Goal: Information Seeking & Learning: Learn about a topic

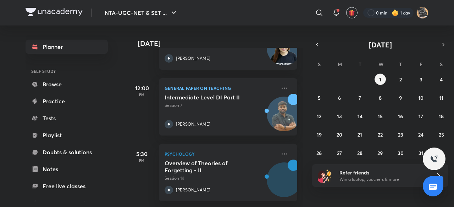
scroll to position [213, 0]
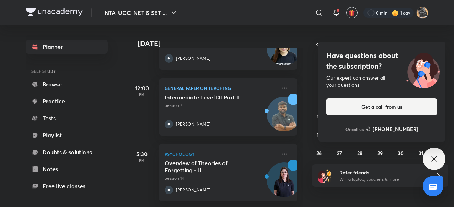
click at [443, 156] on div "Have questions about the subscription? Our expert can answer all your questions…" at bounding box center [433, 159] width 23 height 23
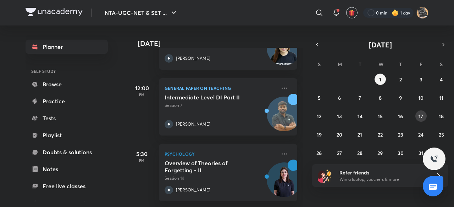
click at [422, 115] on abbr "17" at bounding box center [420, 116] width 5 height 7
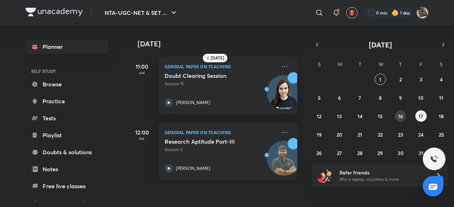
click at [399, 117] on abbr "16" at bounding box center [400, 116] width 5 height 7
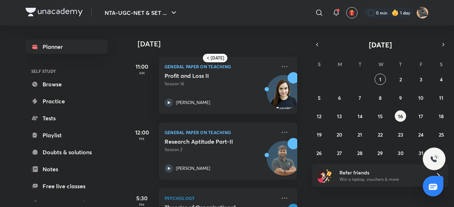
scroll to position [50, 0]
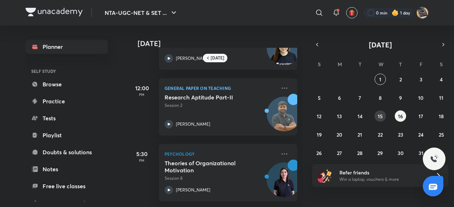
click at [380, 116] on abbr "15" at bounding box center [379, 116] width 5 height 7
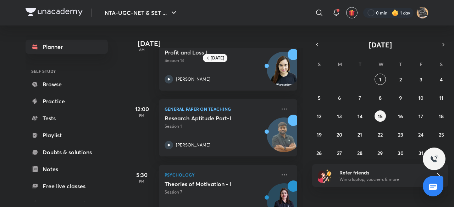
scroll to position [116, 0]
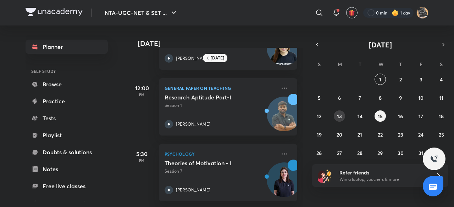
click at [340, 117] on abbr "13" at bounding box center [339, 116] width 5 height 7
click at [319, 117] on abbr "12" at bounding box center [319, 116] width 5 height 7
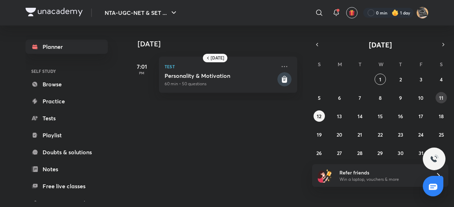
click at [445, 96] on button "11" at bounding box center [440, 97] width 11 height 11
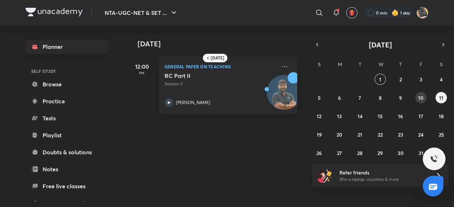
click at [420, 98] on abbr "10" at bounding box center [420, 98] width 5 height 7
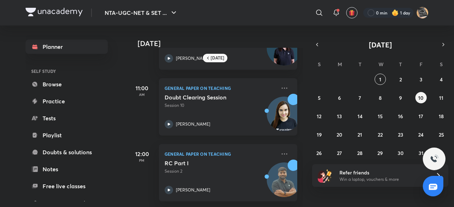
scroll to position [50, 0]
click at [400, 95] on abbr "9" at bounding box center [400, 98] width 3 height 7
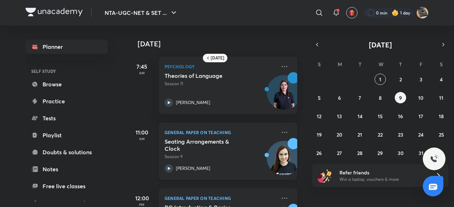
scroll to position [116, 0]
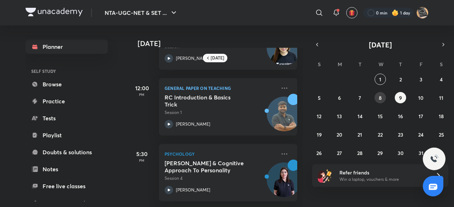
click at [380, 97] on abbr "8" at bounding box center [380, 98] width 3 height 7
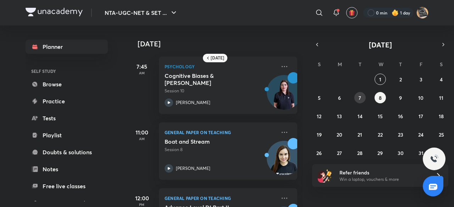
click at [358, 97] on button "7" at bounding box center [359, 97] width 11 height 11
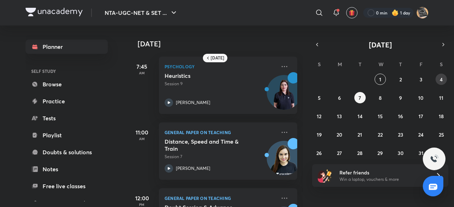
click at [443, 80] on button "4" at bounding box center [440, 79] width 11 height 11
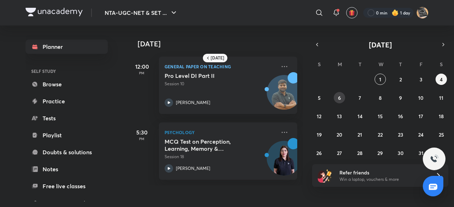
click at [338, 97] on abbr "6" at bounding box center [339, 98] width 3 height 7
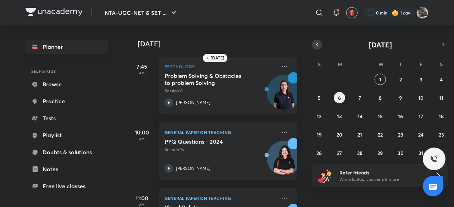
click at [318, 46] on icon "button" at bounding box center [317, 44] width 6 height 6
click at [356, 117] on button "16" at bounding box center [359, 116] width 11 height 11
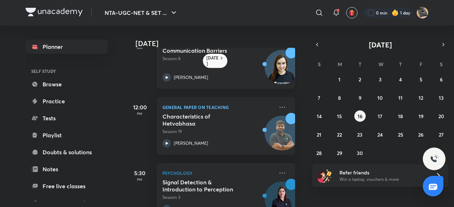
scroll to position [116, 1]
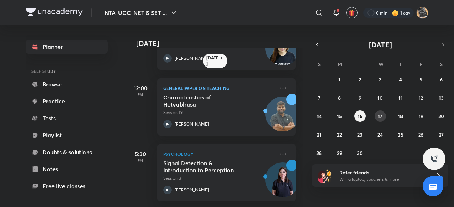
click at [379, 114] on abbr "17" at bounding box center [379, 116] width 5 height 7
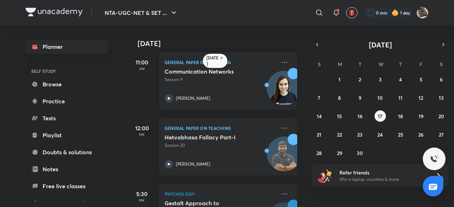
scroll to position [116, 0]
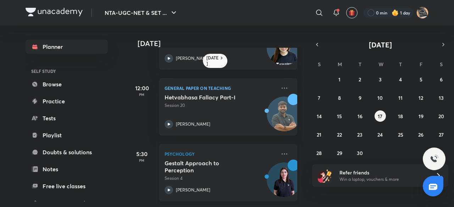
click at [204, 164] on h5 "Gestalt Approach to Perception" at bounding box center [208, 167] width 88 height 14
